Goal: Task Accomplishment & Management: Complete application form

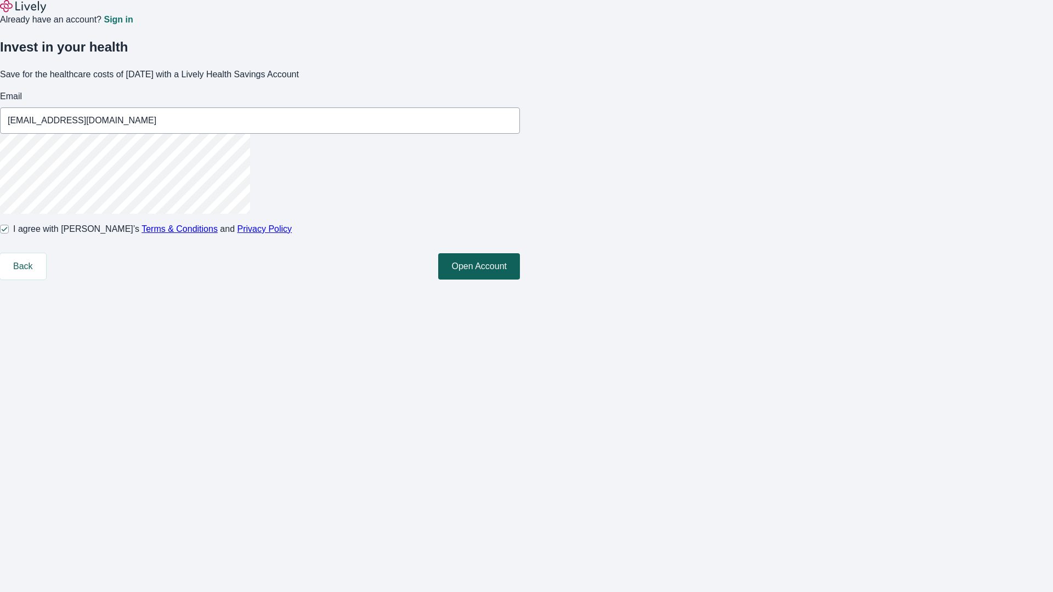
click at [520, 280] on button "Open Account" at bounding box center [479, 266] width 82 height 26
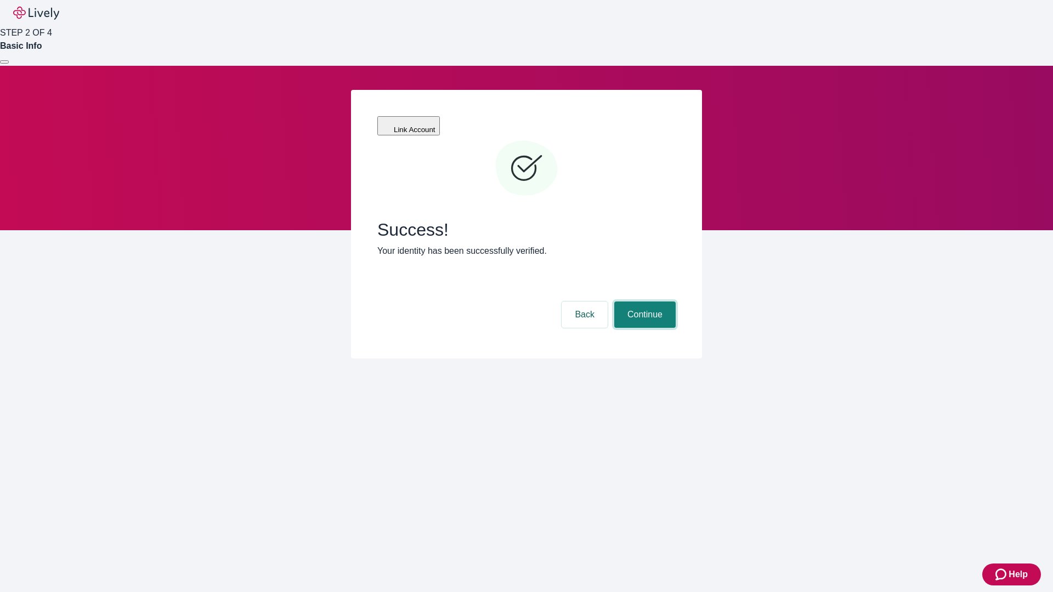
click at [643, 302] on button "Continue" at bounding box center [644, 315] width 61 height 26
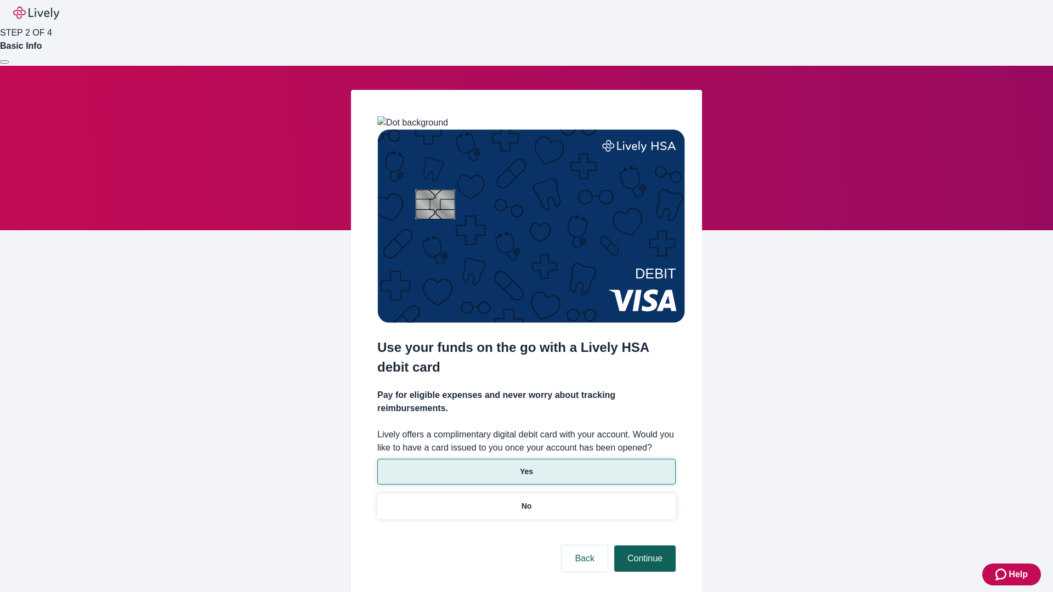
click at [526, 501] on p "No" at bounding box center [526, 507] width 10 height 12
click at [643, 546] on button "Continue" at bounding box center [644, 559] width 61 height 26
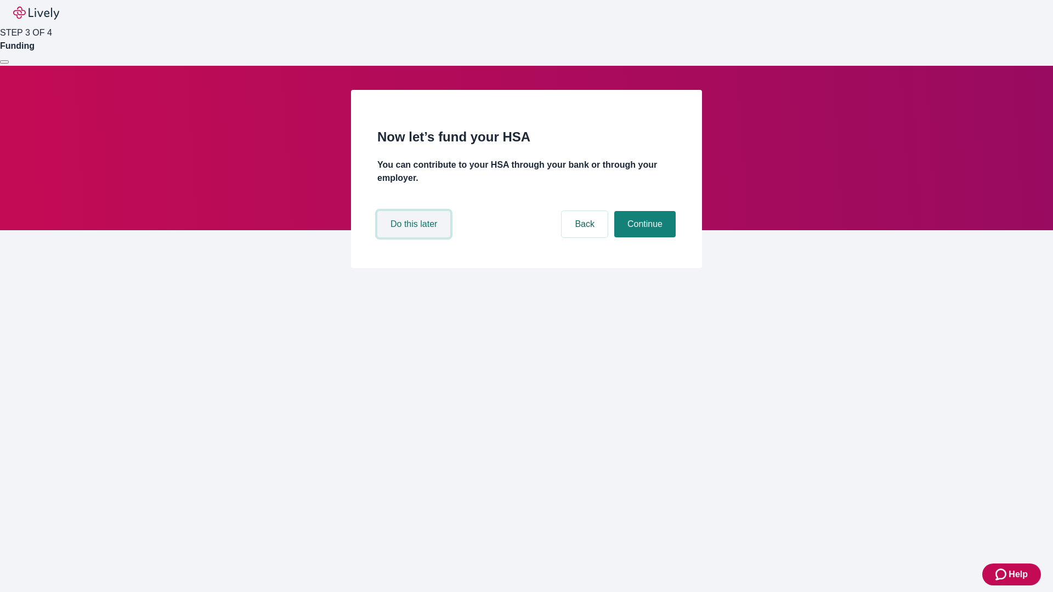
click at [415, 237] on button "Do this later" at bounding box center [413, 224] width 73 height 26
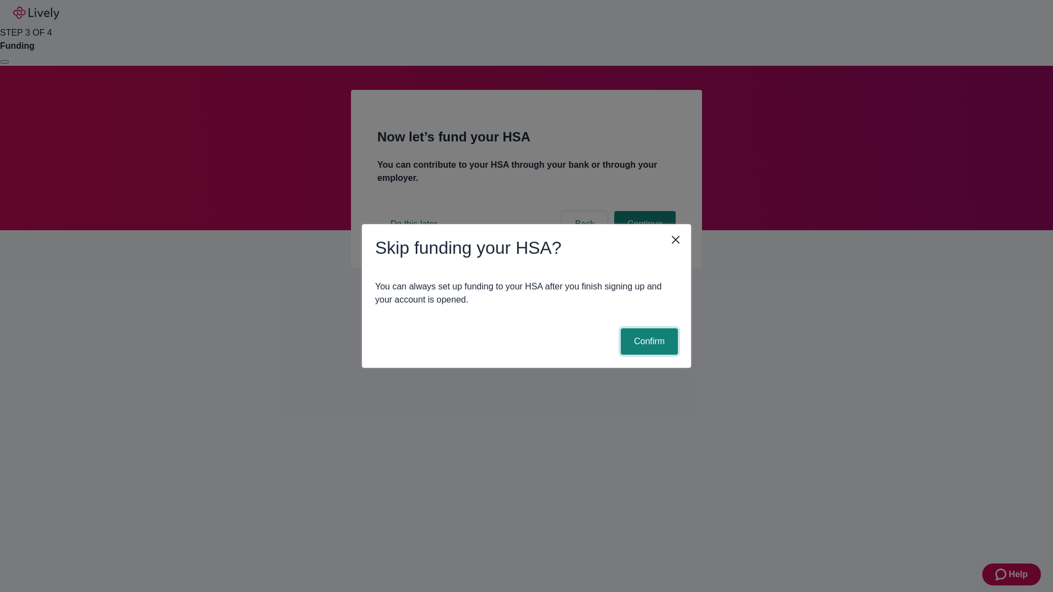
click at [648, 342] on button "Confirm" at bounding box center [649, 341] width 57 height 26
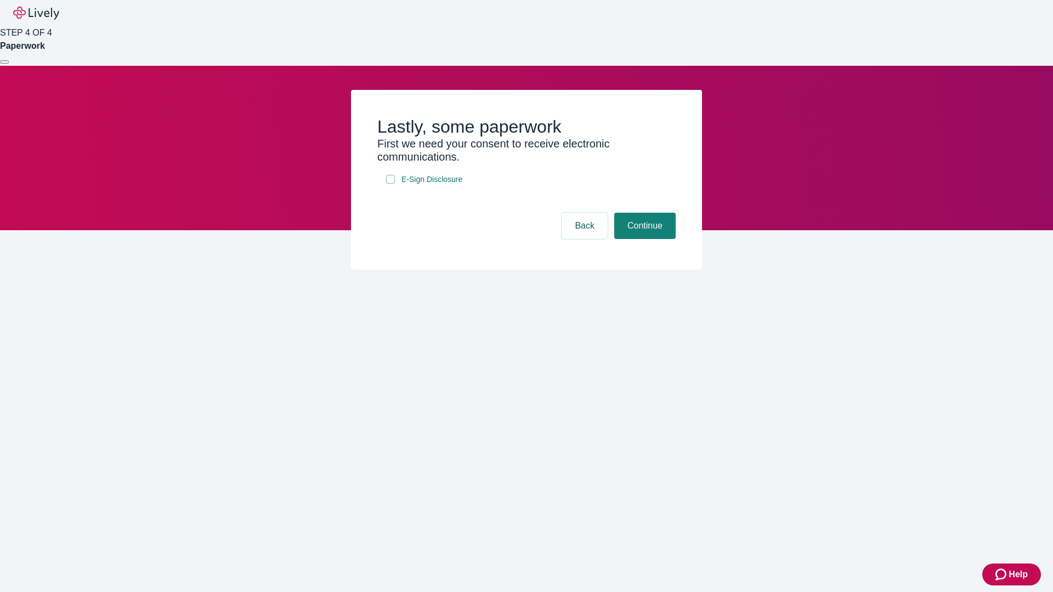
click at [390, 184] on input "E-Sign Disclosure" at bounding box center [390, 179] width 9 height 9
checkbox input "true"
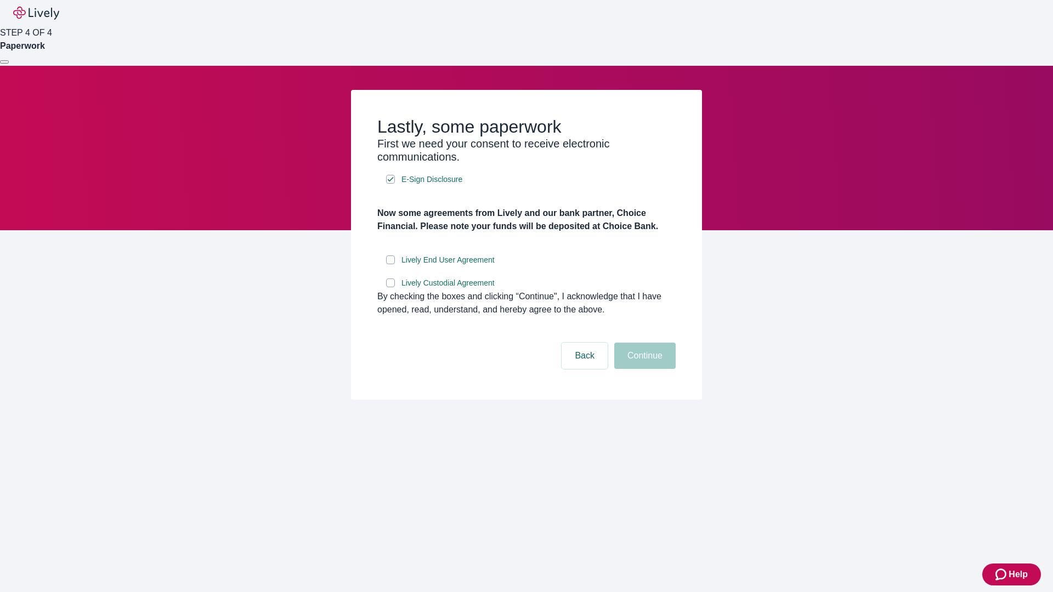
click at [390, 264] on input "Lively End User Agreement" at bounding box center [390, 260] width 9 height 9
checkbox input "true"
click at [390, 287] on input "Lively Custodial Agreement" at bounding box center [390, 283] width 9 height 9
checkbox input "true"
click at [643, 369] on button "Continue" at bounding box center [644, 356] width 61 height 26
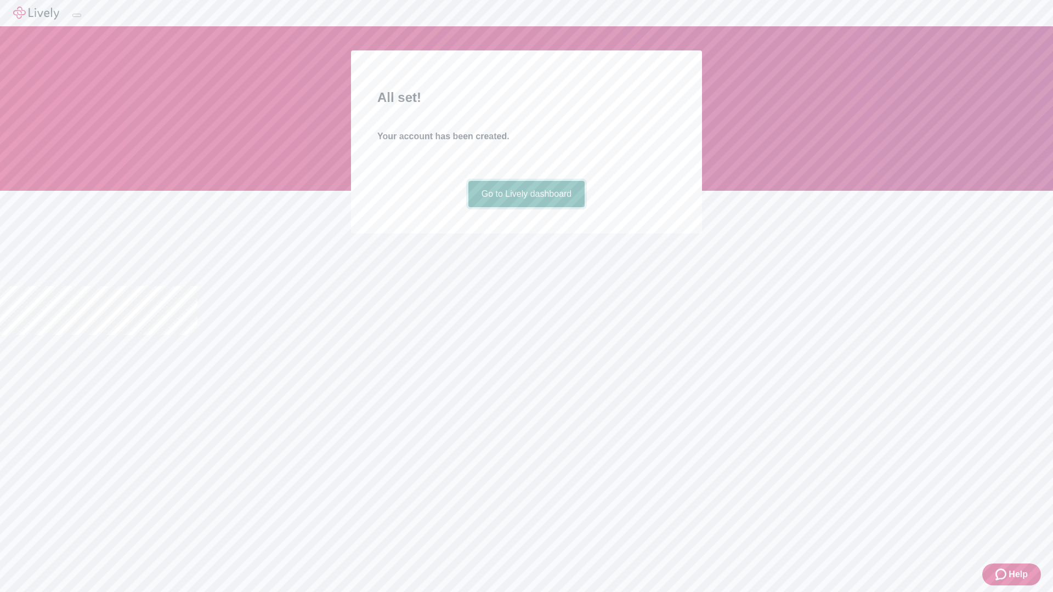
click at [526, 207] on link "Go to Lively dashboard" at bounding box center [526, 194] width 117 height 26
